Goal: Task Accomplishment & Management: Use online tool/utility

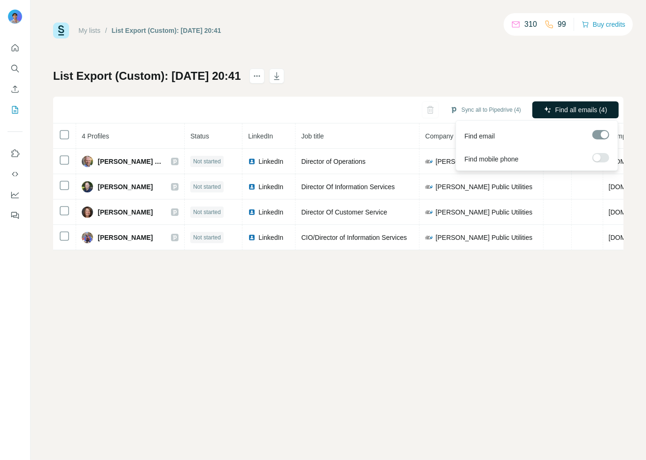
click at [589, 110] on span "Find all emails (4)" at bounding box center [581, 109] width 52 height 9
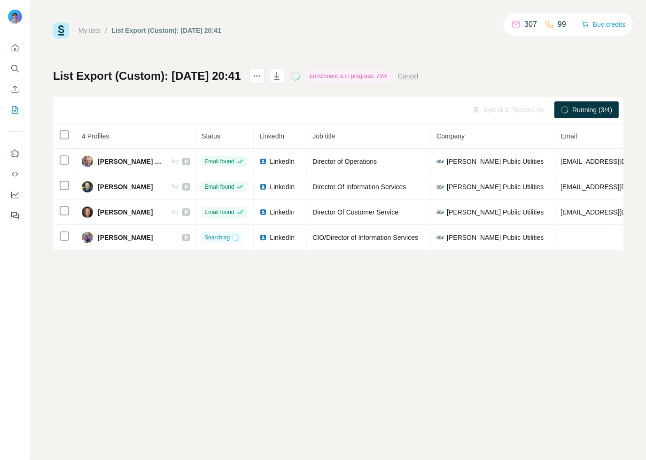
click at [503, 77] on div "List Export (Custom): 17/09/2025 20:41 Enrichment is in progress: 75% Cancel Sy…" at bounding box center [338, 160] width 570 height 182
click at [517, 80] on div "List Export (Custom): 17/09/2025 20:41 Enrichment is in progress: 75% Cancel Sy…" at bounding box center [338, 160] width 570 height 182
click at [488, 112] on button "Sync all to Pipedrive (4)" at bounding box center [485, 110] width 84 height 14
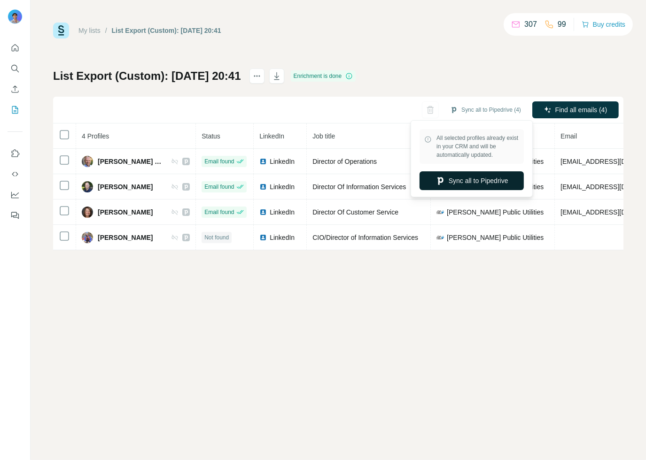
click at [473, 186] on button "Sync all to Pipedrive" at bounding box center [471, 180] width 104 height 19
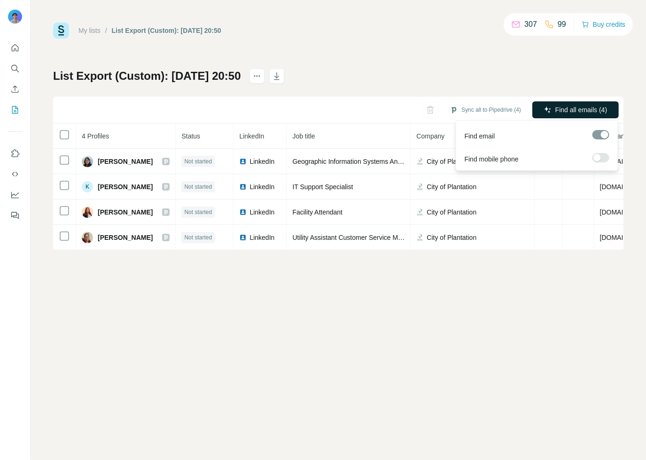
click at [566, 110] on span "Find all emails (4)" at bounding box center [581, 109] width 52 height 9
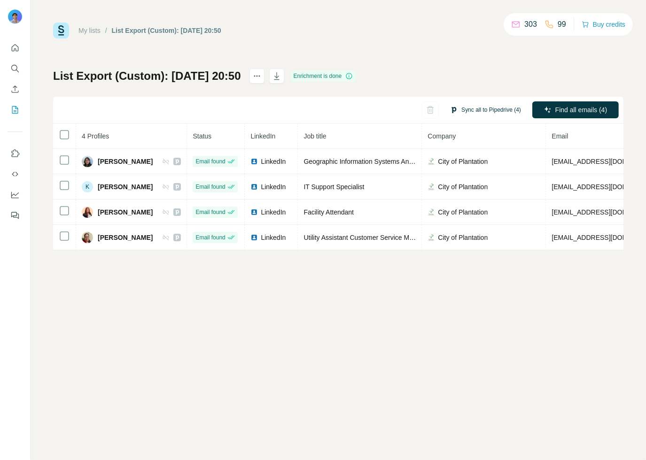
click at [494, 111] on button "Sync all to Pipedrive (4)" at bounding box center [485, 110] width 84 height 14
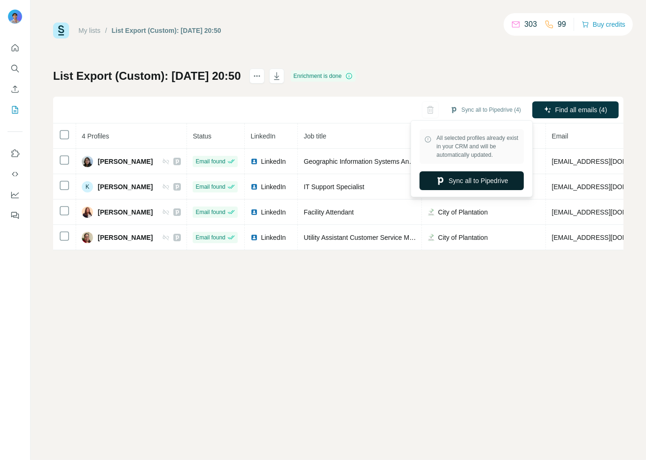
click at [473, 183] on button "Sync all to Pipedrive" at bounding box center [471, 180] width 104 height 19
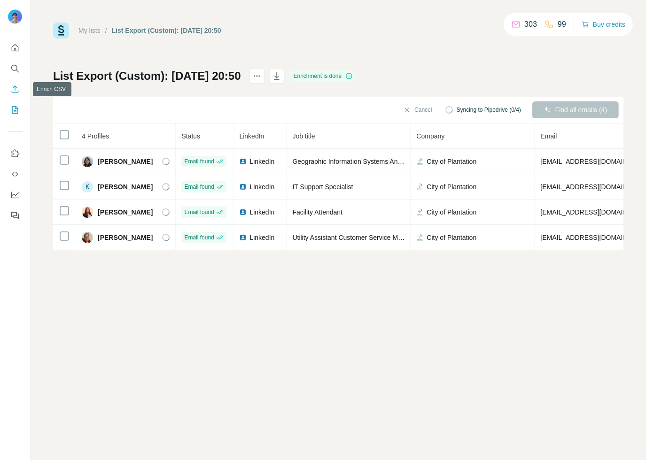
click at [12, 88] on icon "Enrich CSV" at bounding box center [14, 89] width 9 height 9
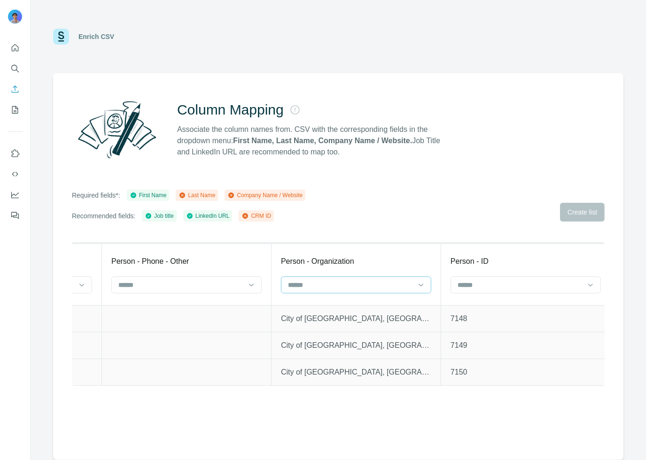
scroll to position [0, 1501]
click at [363, 282] on input at bounding box center [345, 285] width 127 height 10
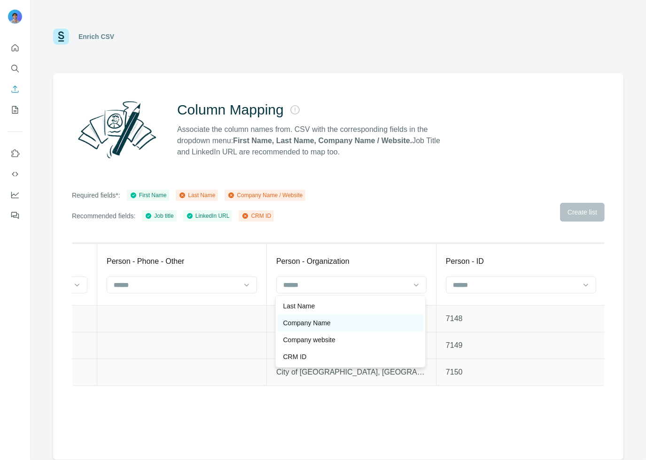
click at [344, 323] on div "Company Name" at bounding box center [350, 322] width 134 height 9
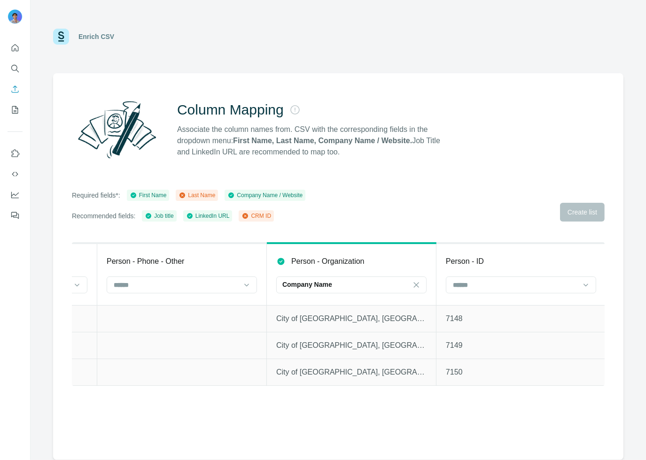
click at [476, 276] on th "Person - ID" at bounding box center [521, 274] width 170 height 62
click at [476, 280] on input at bounding box center [515, 285] width 127 height 10
click at [468, 339] on p "CRM ID" at bounding box center [463, 339] width 23 height 9
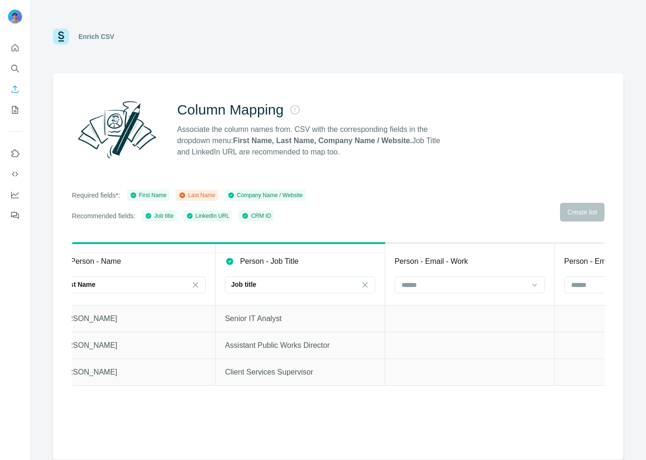
scroll to position [0, 0]
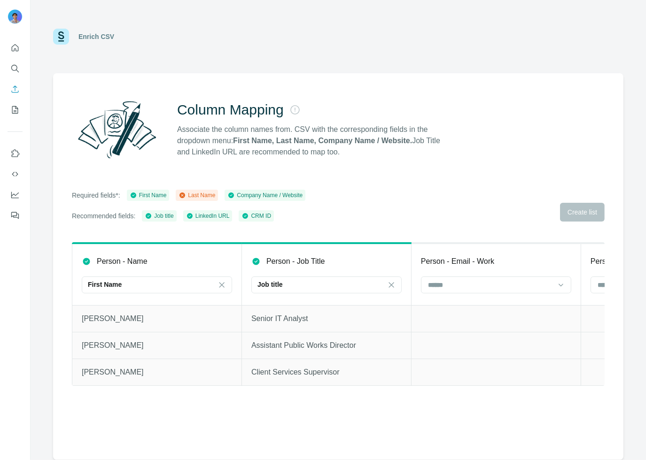
click at [195, 193] on div "Last Name" at bounding box center [196, 195] width 37 height 8
click at [196, 197] on div "Last Name" at bounding box center [196, 195] width 37 height 8
click at [10, 107] on icon "My lists" at bounding box center [14, 109] width 9 height 9
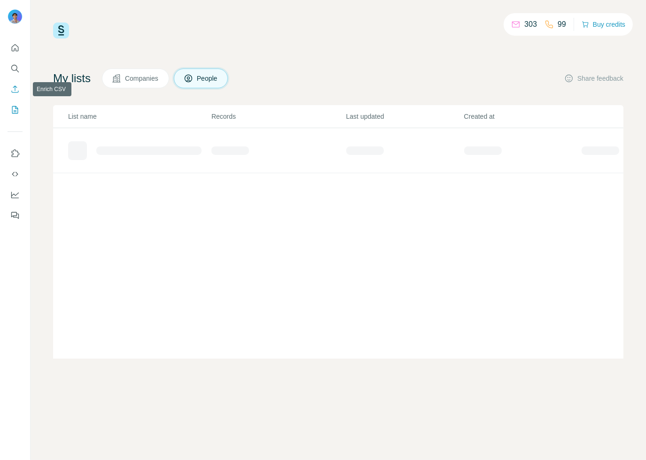
click at [16, 92] on icon "Enrich CSV" at bounding box center [14, 89] width 9 height 9
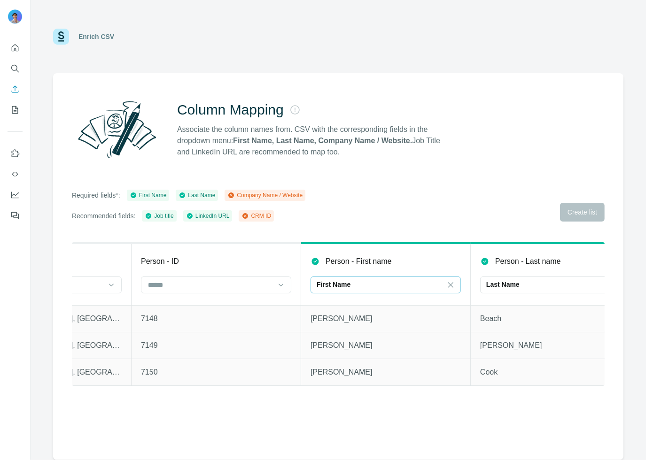
scroll to position [0, 1638]
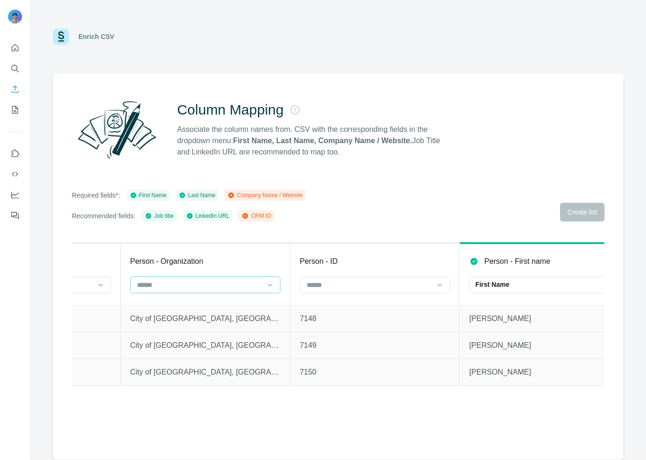
click at [223, 285] on input at bounding box center [199, 285] width 127 height 10
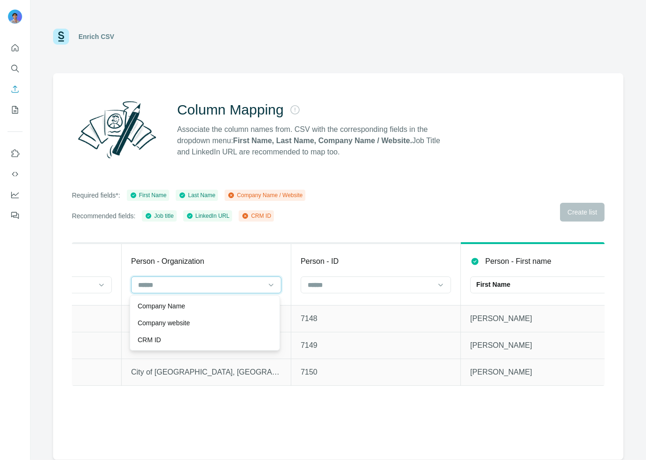
scroll to position [0, 1477]
drag, startPoint x: 209, startPoint y: 307, endPoint x: 242, endPoint y: 294, distance: 35.0
click at [209, 307] on div "Company Name" at bounding box center [205, 306] width 134 height 9
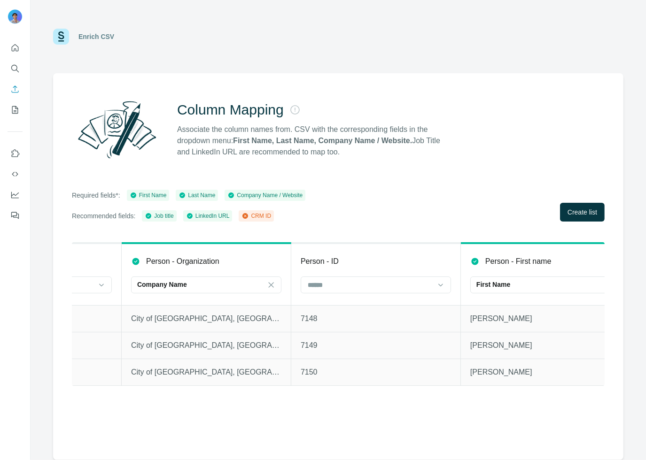
click at [610, 206] on div "Column Mapping Associate the column names from. CSV with the corresponding fiel…" at bounding box center [338, 266] width 570 height 387
click at [590, 210] on span "Create list" at bounding box center [582, 212] width 30 height 9
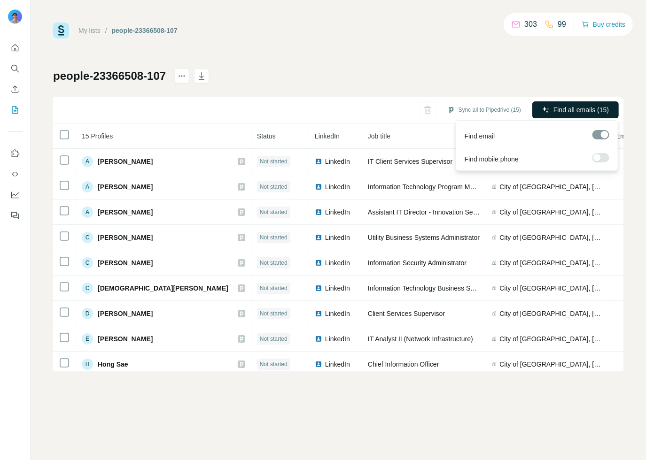
click at [566, 114] on span "Find all emails (15)" at bounding box center [580, 109] width 55 height 9
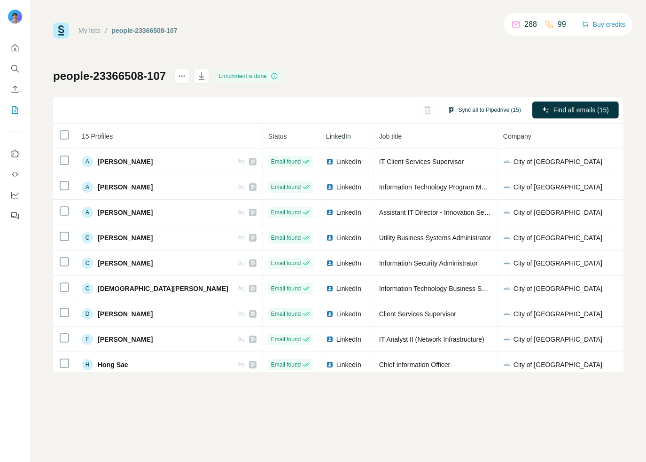
click at [478, 108] on button "Sync all to Pipedrive (15)" at bounding box center [484, 110] width 87 height 14
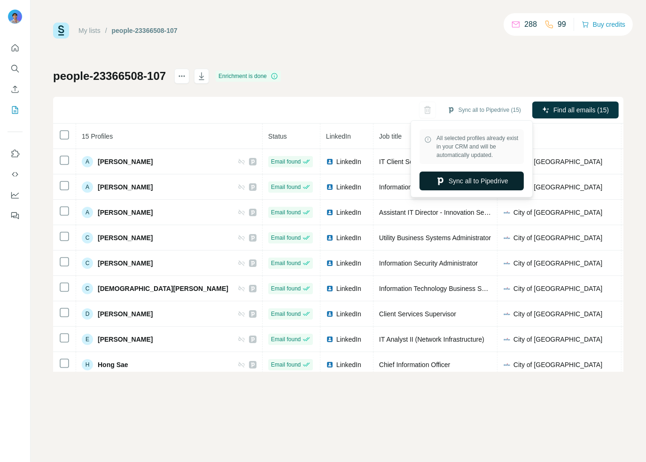
click at [481, 184] on button "Sync all to Pipedrive" at bounding box center [471, 180] width 104 height 19
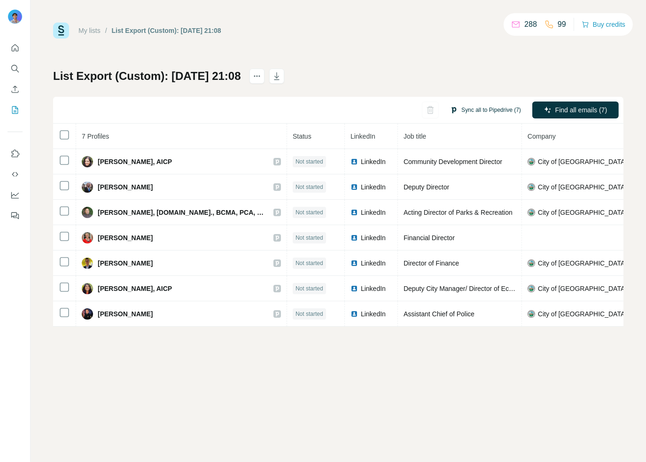
click at [508, 105] on button "Sync all to Pipedrive (7)" at bounding box center [485, 110] width 84 height 14
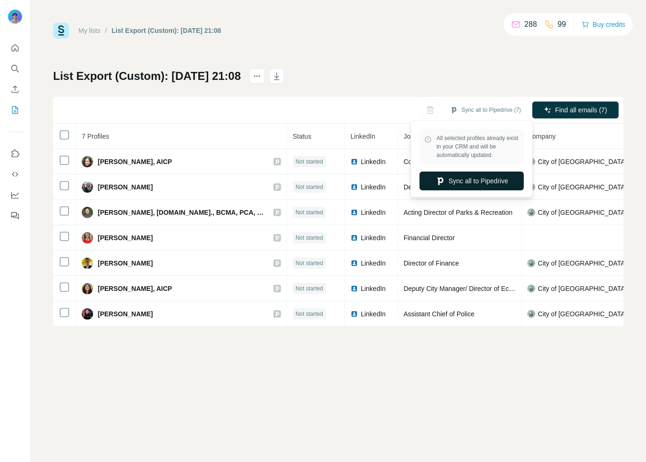
click at [469, 174] on button "Sync all to Pipedrive" at bounding box center [471, 180] width 104 height 19
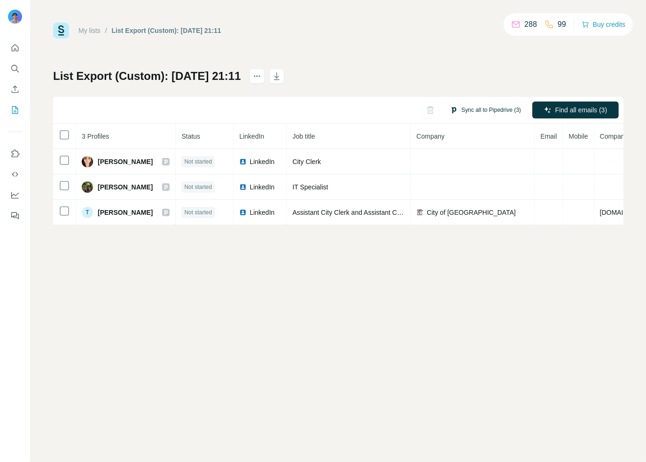
click at [502, 111] on button "Sync all to Pipedrive (3)" at bounding box center [485, 110] width 84 height 14
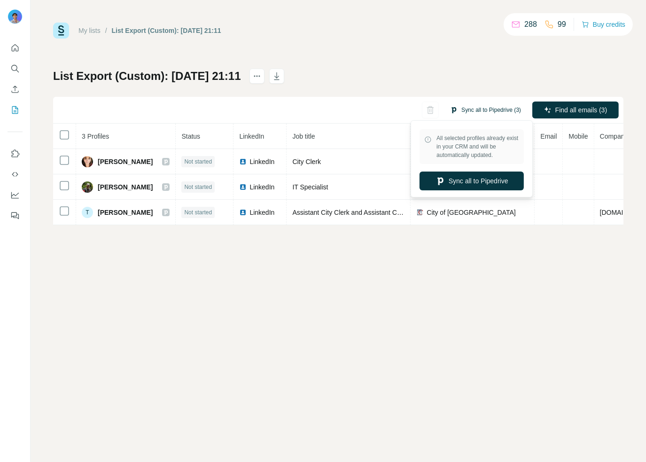
click at [443, 289] on div "My lists / List Export (Custom): [DATE] 21:11 288 99 Buy credits List Export (C…" at bounding box center [338, 231] width 615 height 462
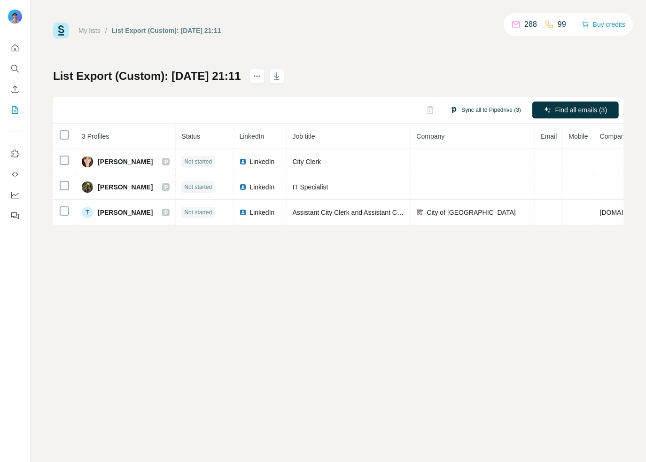
click at [485, 110] on button "Sync all to Pipedrive (3)" at bounding box center [485, 110] width 84 height 14
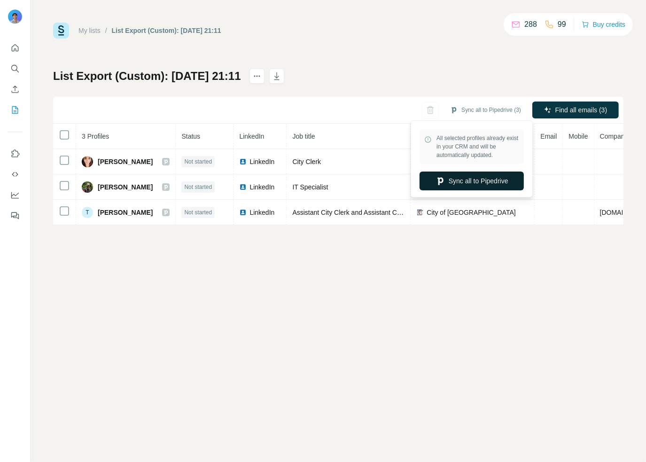
click at [474, 182] on button "Sync all to Pipedrive" at bounding box center [471, 180] width 104 height 19
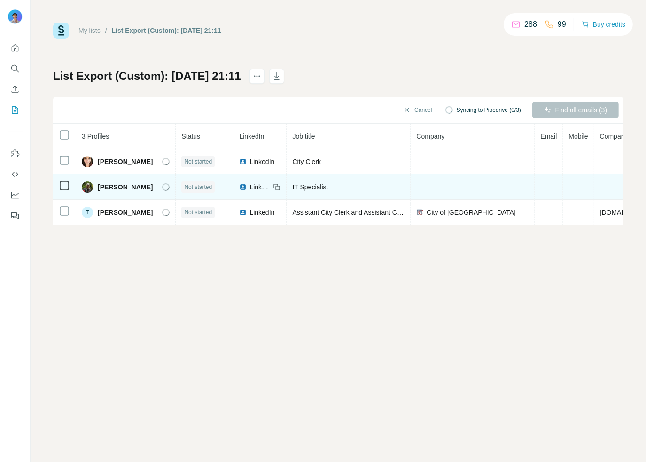
click at [319, 186] on span "IT Specialist" at bounding box center [310, 187] width 36 height 8
click at [165, 187] on icon at bounding box center [166, 187] width 6 height 8
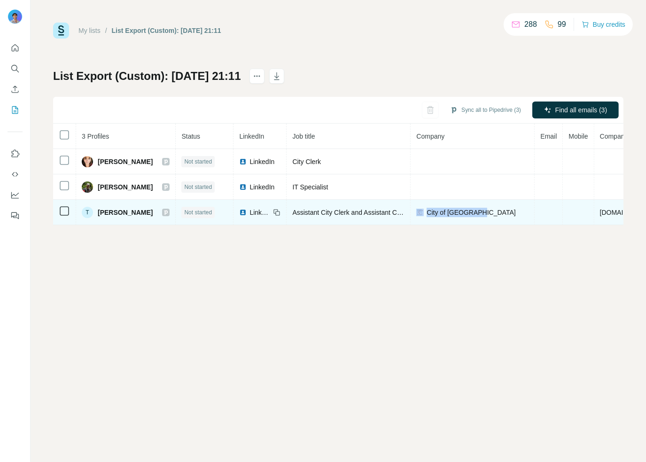
drag, startPoint x: 485, startPoint y: 213, endPoint x: 415, endPoint y: 212, distance: 70.0
click at [416, 212] on div "City of Centralia" at bounding box center [472, 212] width 112 height 9
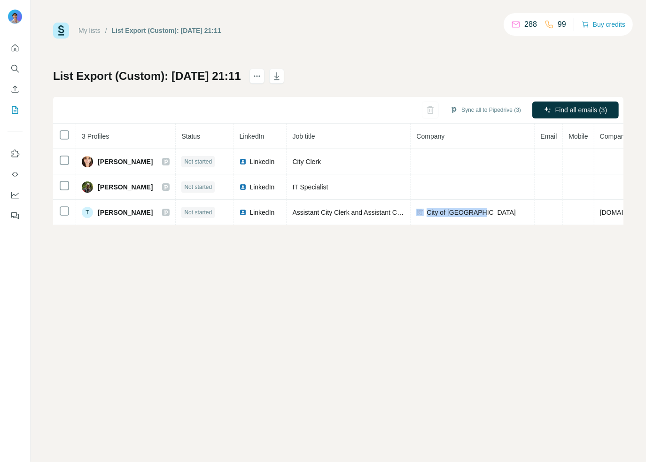
copy div "City of Centralia"
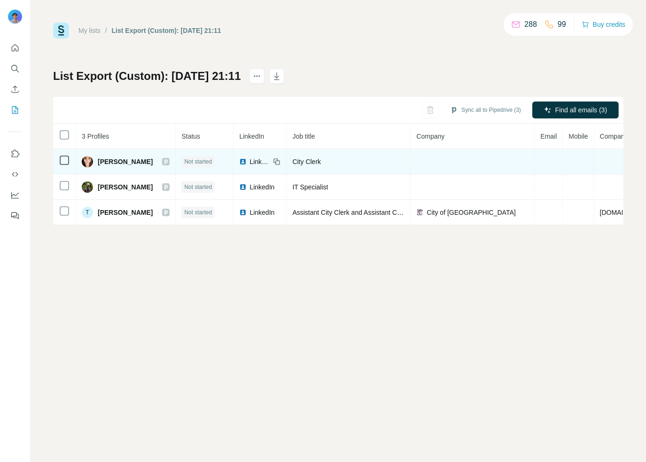
click at [163, 161] on icon at bounding box center [166, 162] width 6 height 8
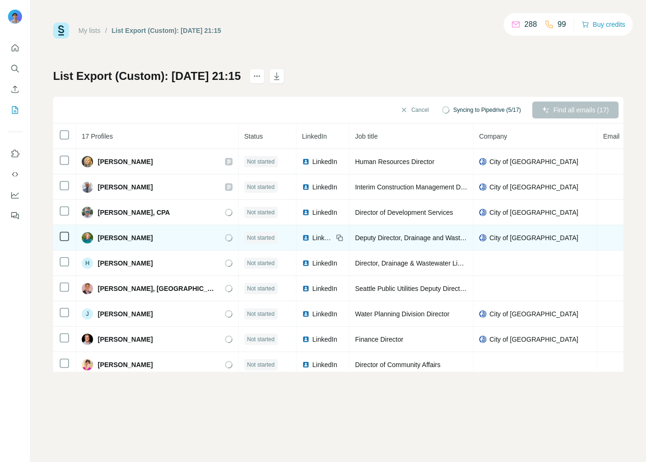
scroll to position [34, 0]
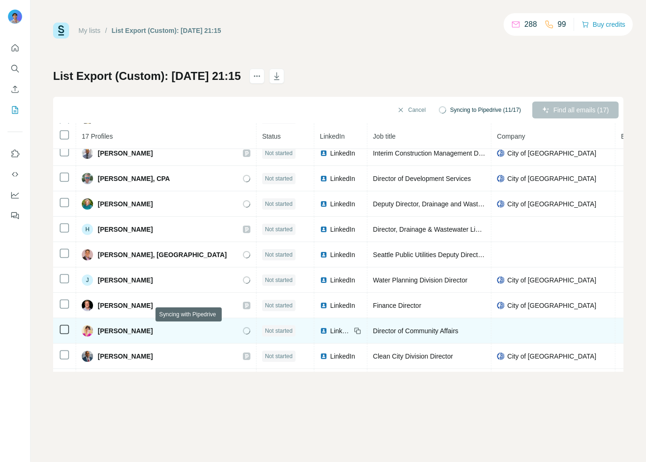
click at [241, 330] on icon at bounding box center [246, 331] width 10 height 10
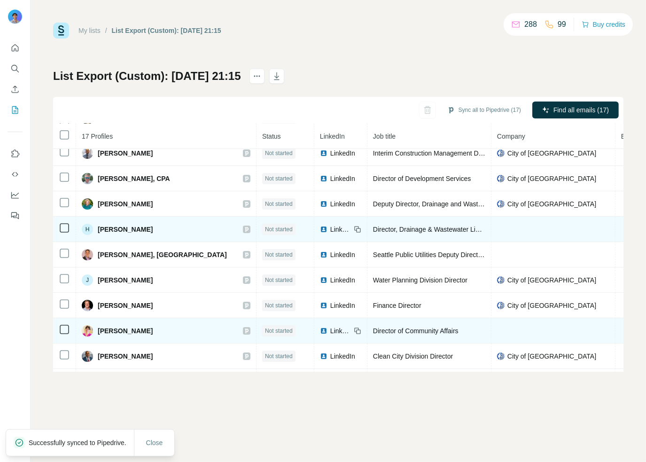
click at [245, 230] on icon at bounding box center [246, 229] width 3 height 5
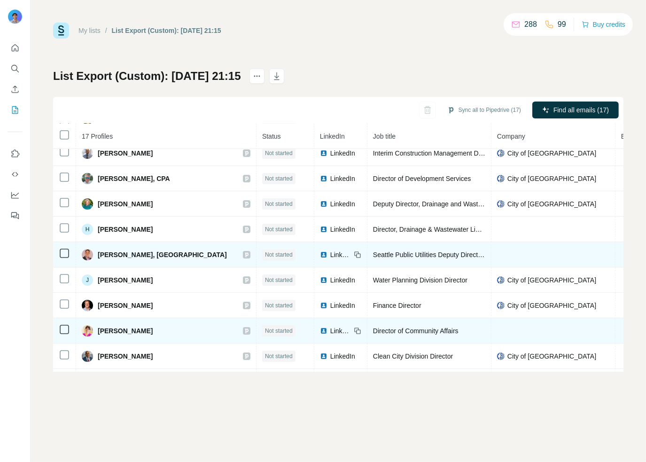
click at [245, 255] on icon at bounding box center [246, 254] width 3 height 5
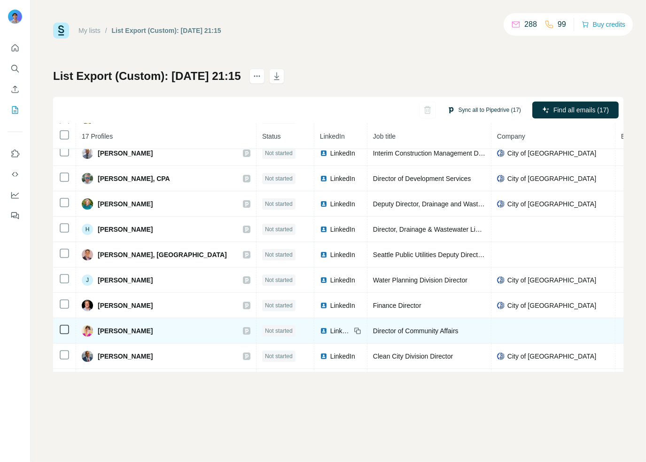
click at [496, 106] on button "Sync all to Pipedrive (17)" at bounding box center [484, 110] width 87 height 14
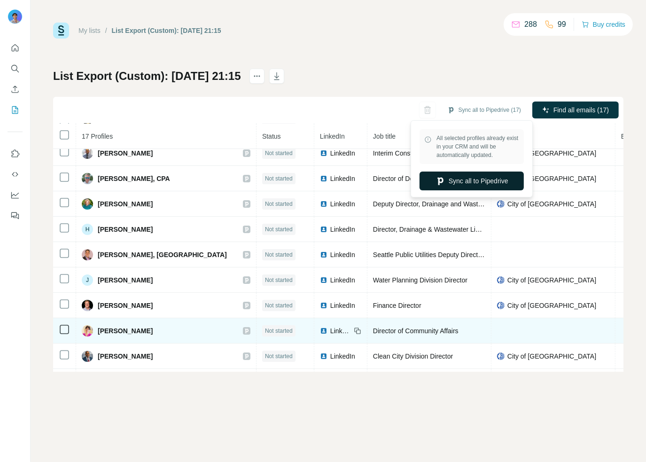
click at [454, 181] on button "Sync all to Pipedrive" at bounding box center [471, 180] width 104 height 19
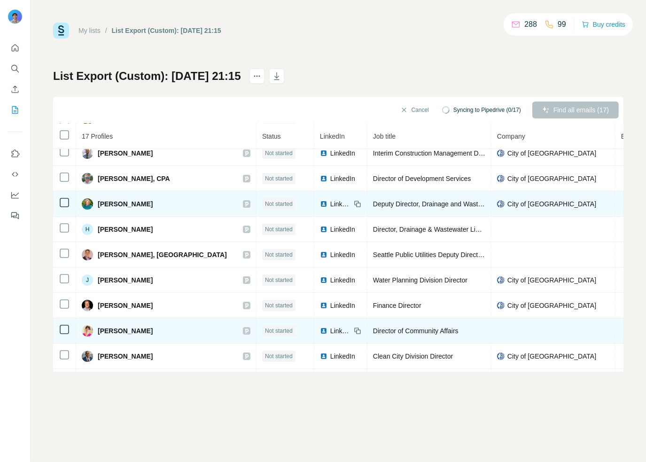
click at [507, 203] on span "City of Seattle" at bounding box center [551, 203] width 89 height 9
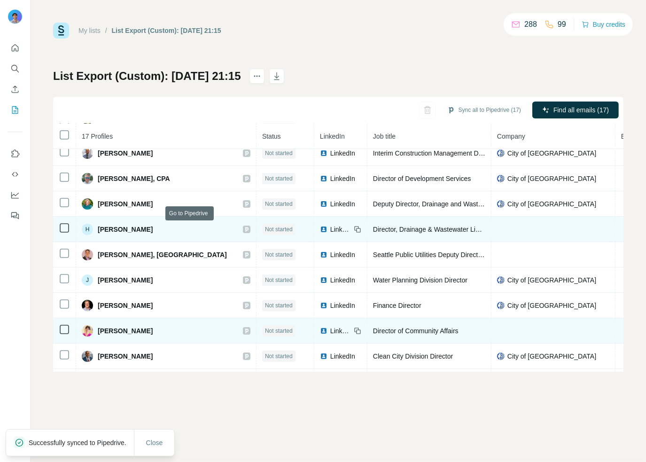
click at [244, 229] on icon at bounding box center [247, 229] width 6 height 8
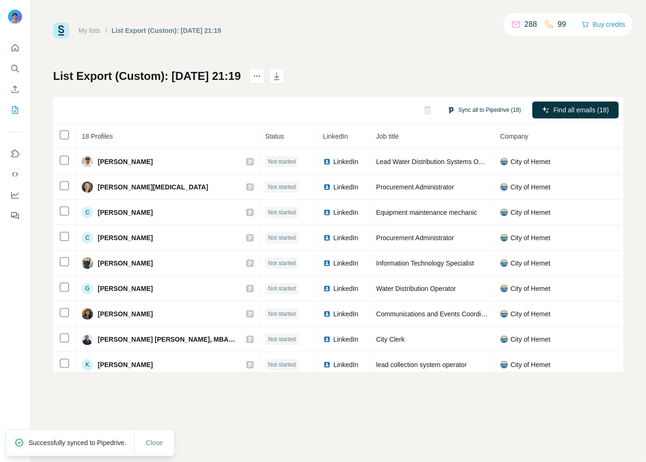
click at [484, 109] on button "Sync all to Pipedrive (18)" at bounding box center [484, 110] width 87 height 14
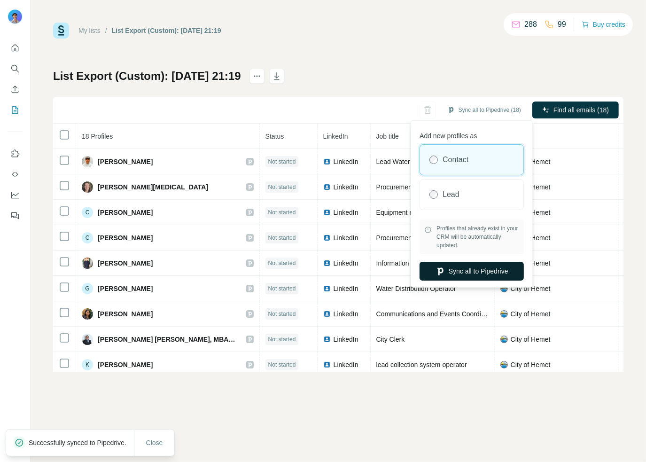
click at [486, 268] on button "Sync all to Pipedrive" at bounding box center [471, 271] width 104 height 19
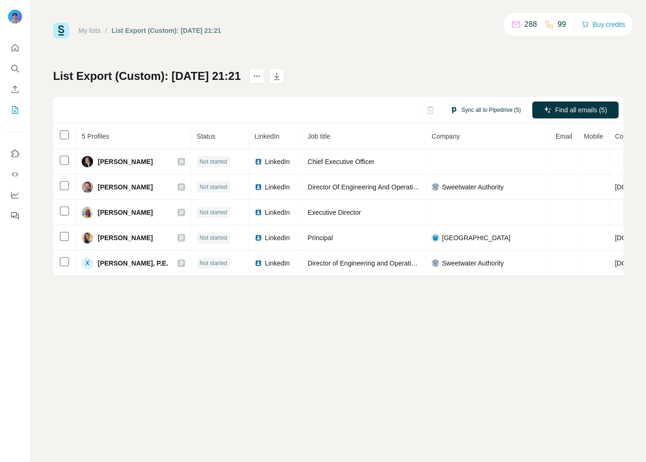
click at [492, 106] on button "Sync all to Pipedrive (5)" at bounding box center [485, 110] width 84 height 14
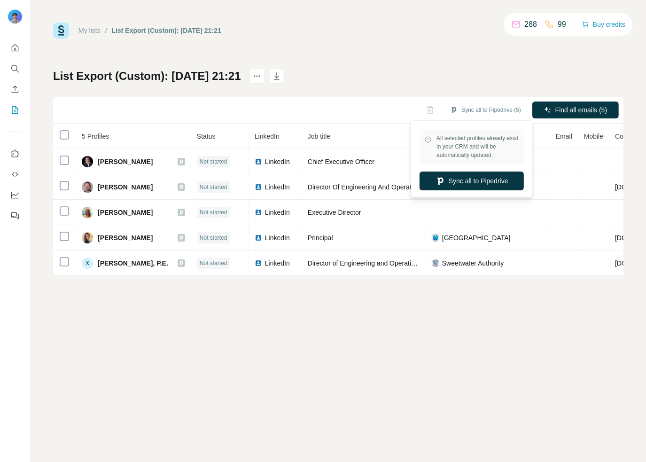
click at [372, 336] on div "My lists / List Export (Custom): [DATE] 21:21 288 99 Buy credits List Export (C…" at bounding box center [338, 231] width 615 height 462
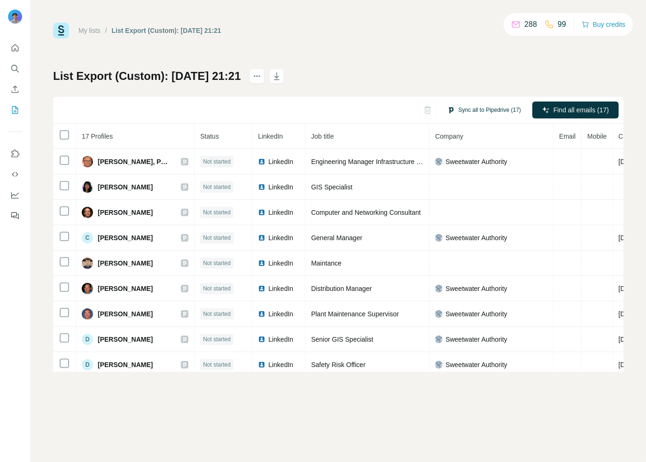
click at [495, 110] on button "Sync all to Pipedrive (17)" at bounding box center [484, 110] width 87 height 14
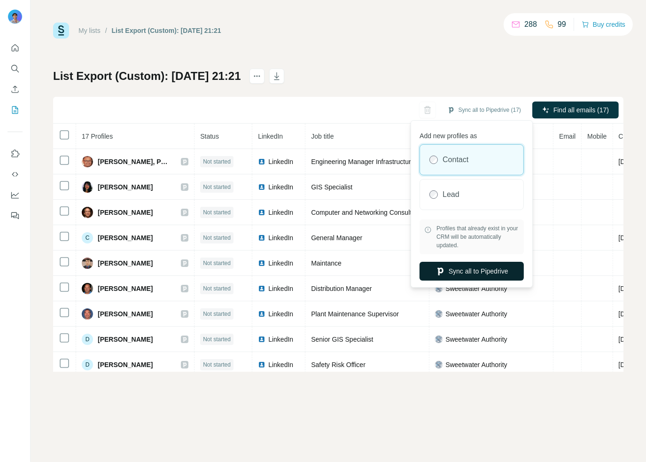
click at [479, 268] on button "Sync all to Pipedrive" at bounding box center [471, 271] width 104 height 19
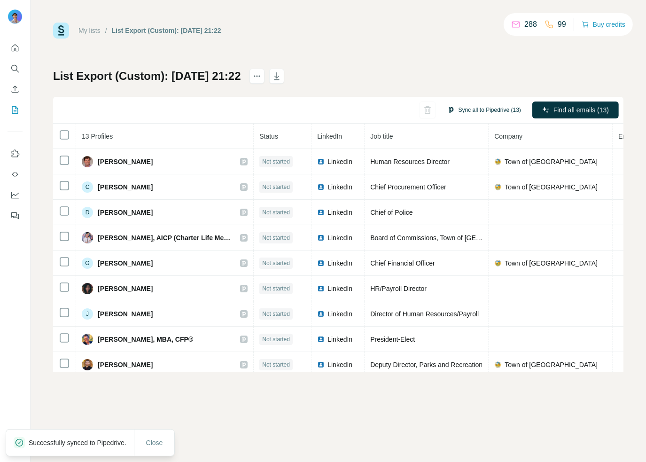
click at [489, 106] on button "Sync all to Pipedrive (13)" at bounding box center [484, 110] width 87 height 14
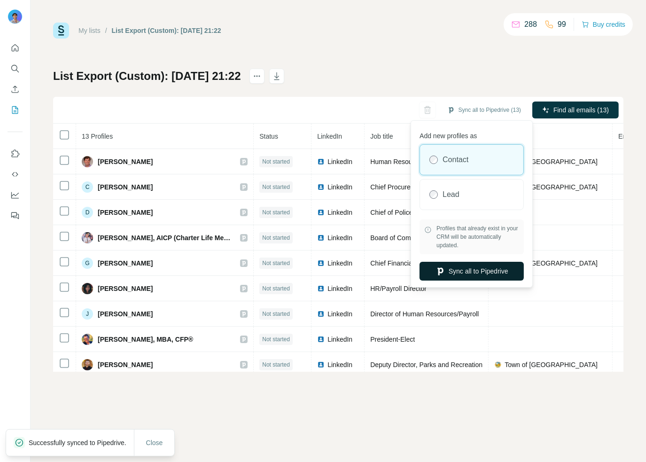
click at [455, 274] on button "Sync all to Pipedrive" at bounding box center [471, 271] width 104 height 19
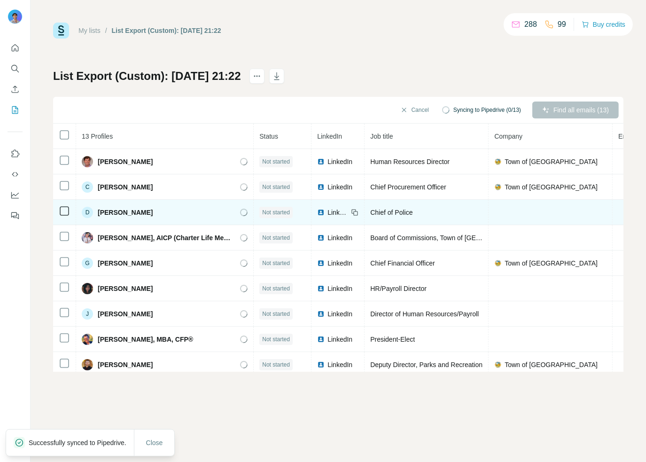
click at [248, 212] on icon at bounding box center [244, 213] width 8 height 8
